Goal: Task Accomplishment & Management: Manage account settings

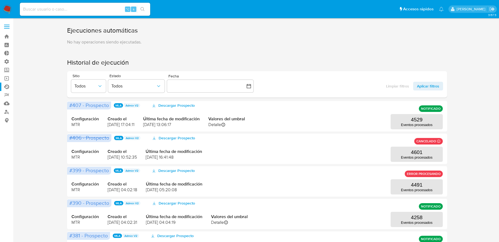
scroll to position [30, 0]
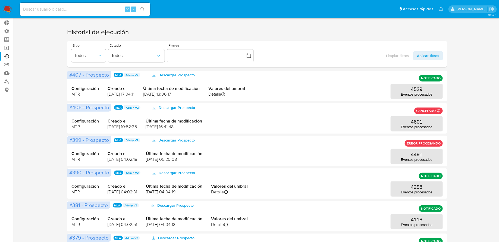
click at [7, 33] on label "Administración" at bounding box center [32, 31] width 65 height 8
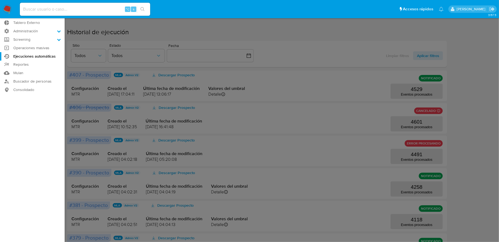
click at [0, 0] on input "Administración" at bounding box center [0, 0] width 0 height 0
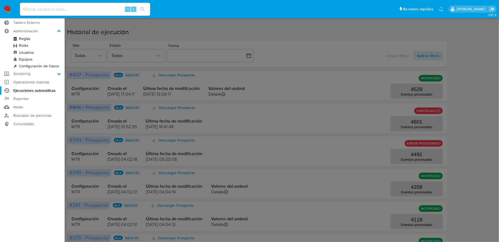
click at [19, 40] on link "Reglas" at bounding box center [32, 38] width 65 height 7
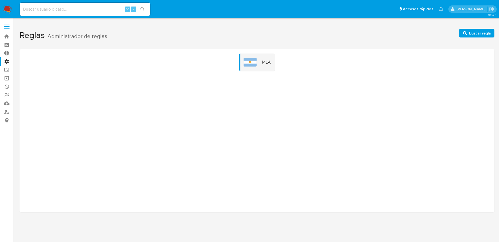
click at [5, 62] on label "Administración" at bounding box center [32, 61] width 65 height 8
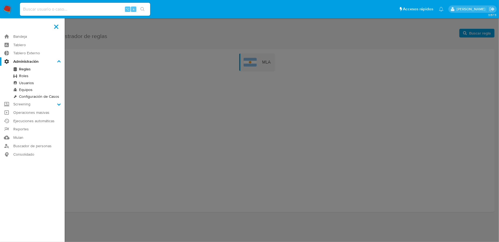
click at [0, 0] on input "Administración" at bounding box center [0, 0] width 0 height 0
click at [174, 55] on label at bounding box center [249, 121] width 499 height 242
click at [0, 0] on input "checkbox" at bounding box center [0, 0] width 0 height 0
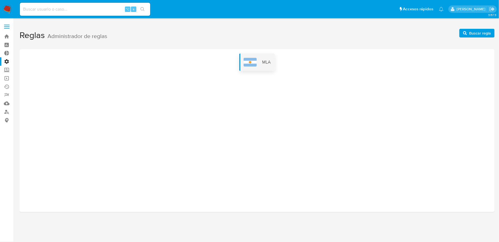
click at [267, 67] on div "MLA" at bounding box center [257, 62] width 36 height 17
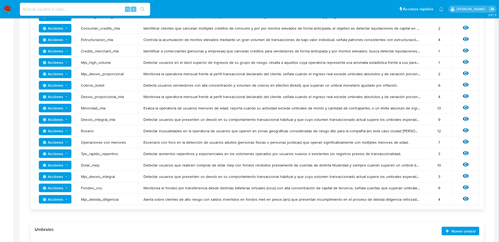
scroll to position [180, 0]
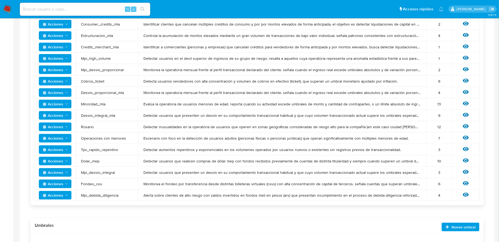
click at [67, 172] on icon "Acciones" at bounding box center [66, 172] width 4 height 4
click at [90, 171] on span "Mpi_desvio_integral" at bounding box center [107, 172] width 52 height 5
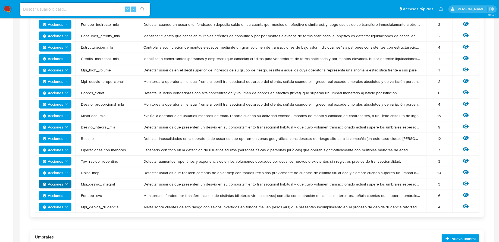
scroll to position [166, 0]
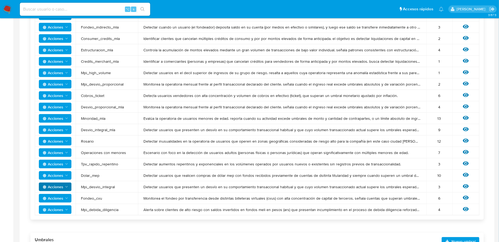
click at [68, 126] on span "Acciones" at bounding box center [56, 130] width 26 height 8
click at [54, 144] on button "Editar umbral" at bounding box center [55, 143] width 49 height 13
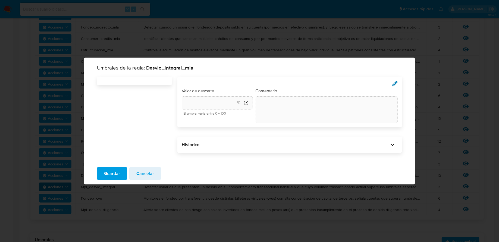
type input "40"
type textarea "init"
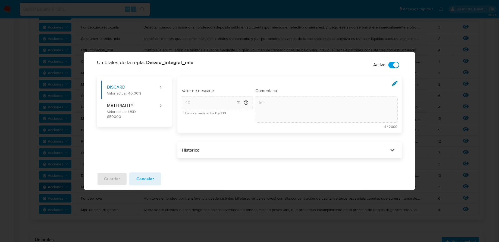
click at [223, 155] on div "Historico" at bounding box center [289, 150] width 225 height 16
click at [223, 152] on div "Historico" at bounding box center [285, 150] width 207 height 6
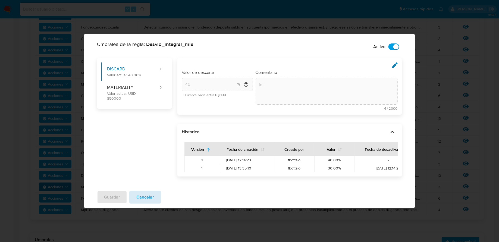
click at [136, 192] on span "Cancelar" at bounding box center [145, 197] width 18 height 12
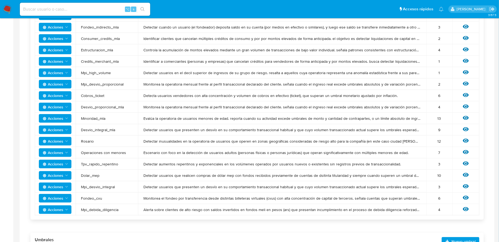
click at [67, 185] on icon "Acciones" at bounding box center [66, 187] width 4 height 4
click at [59, 199] on button "Editar umbral" at bounding box center [55, 200] width 49 height 13
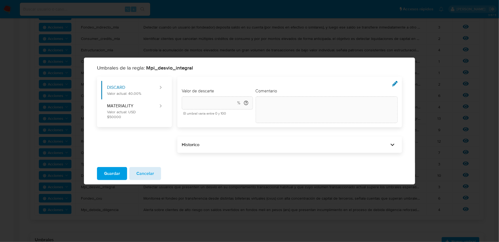
type input "40"
type textarea "init"
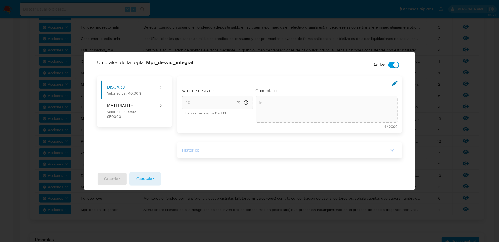
click at [211, 152] on div "Historico" at bounding box center [285, 150] width 207 height 6
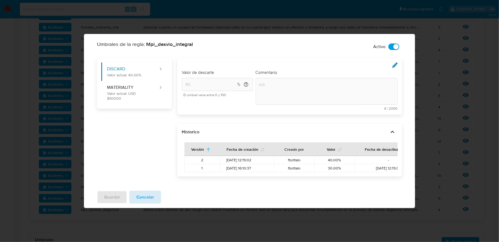
click at [144, 194] on span "Cancelar" at bounding box center [145, 197] width 18 height 12
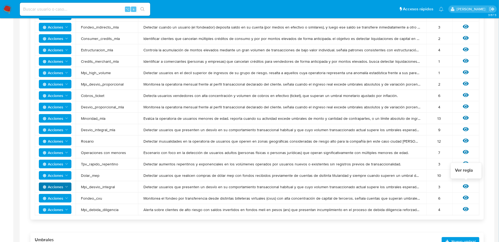
click at [467, 187] on icon at bounding box center [466, 186] width 6 height 6
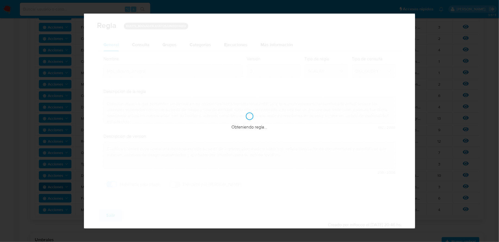
checkbox input "true"
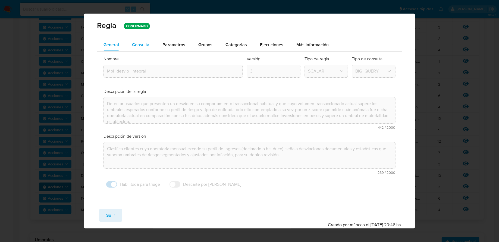
click at [150, 47] on button "Consulta" at bounding box center [140, 44] width 30 height 13
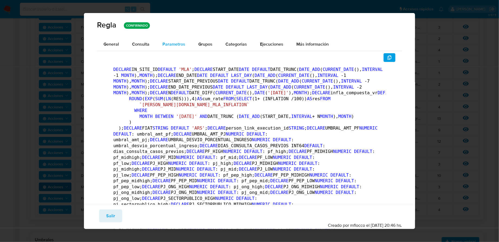
click at [176, 47] on div "Parametros" at bounding box center [173, 44] width 23 height 13
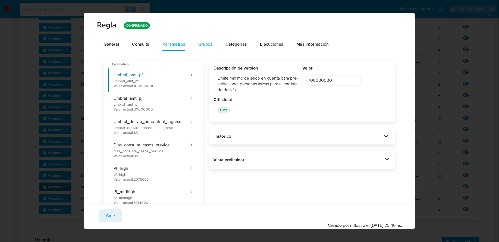
click at [202, 47] on span "Grupos" at bounding box center [205, 44] width 14 height 6
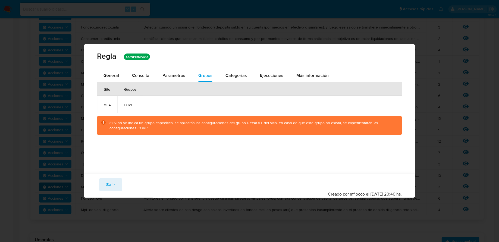
click at [244, 47] on div "Regla CONFIRMADO" at bounding box center [249, 56] width 331 height 25
click at [240, 73] on span "Categorias" at bounding box center [235, 75] width 21 height 6
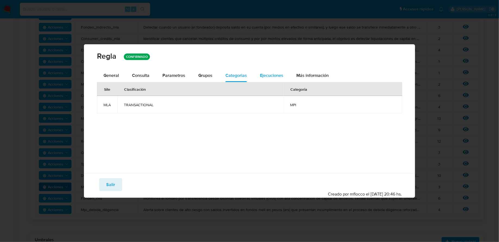
click at [278, 74] on span "Ejecuciones" at bounding box center [271, 75] width 23 height 6
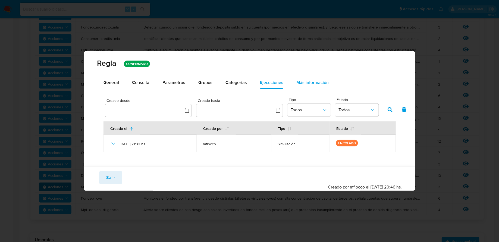
click at [307, 84] on span "Más información" at bounding box center [312, 82] width 32 height 6
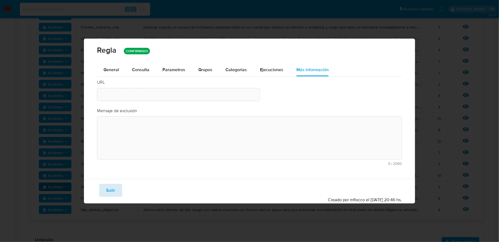
click at [106, 190] on button "Salir" at bounding box center [110, 190] width 23 height 13
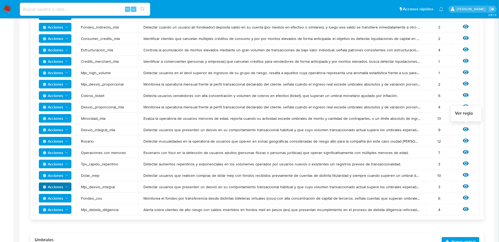
click at [466, 129] on icon at bounding box center [466, 129] width 6 height 4
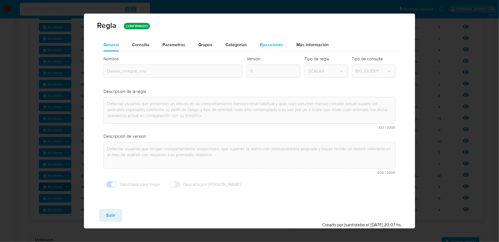
click at [277, 46] on span "Ejecuciones" at bounding box center [271, 45] width 23 height 6
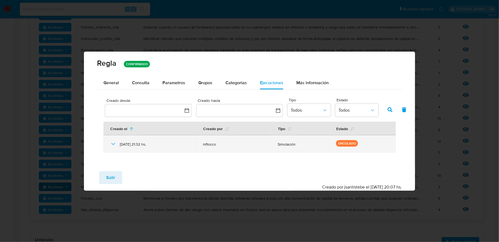
click at [112, 145] on icon at bounding box center [113, 144] width 7 height 7
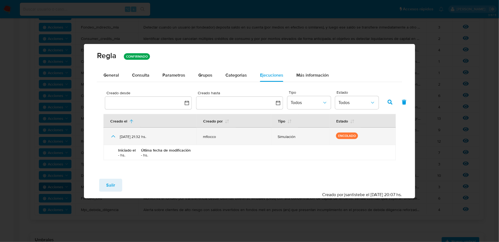
click at [115, 138] on icon at bounding box center [113, 136] width 7 height 7
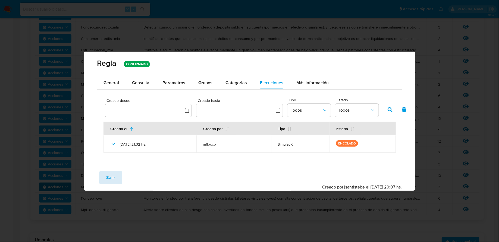
click at [113, 175] on span "Salir" at bounding box center [110, 178] width 9 height 12
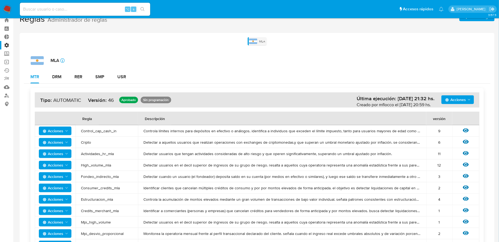
scroll to position [0, 0]
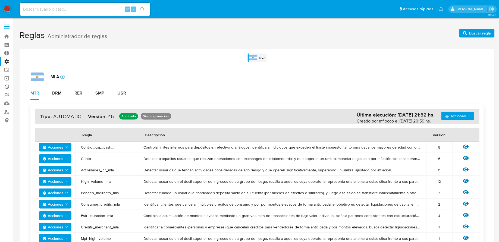
click at [8, 87] on link "Ejecuciones automáticas" at bounding box center [32, 87] width 65 height 8
